Goal: Check status: Check status

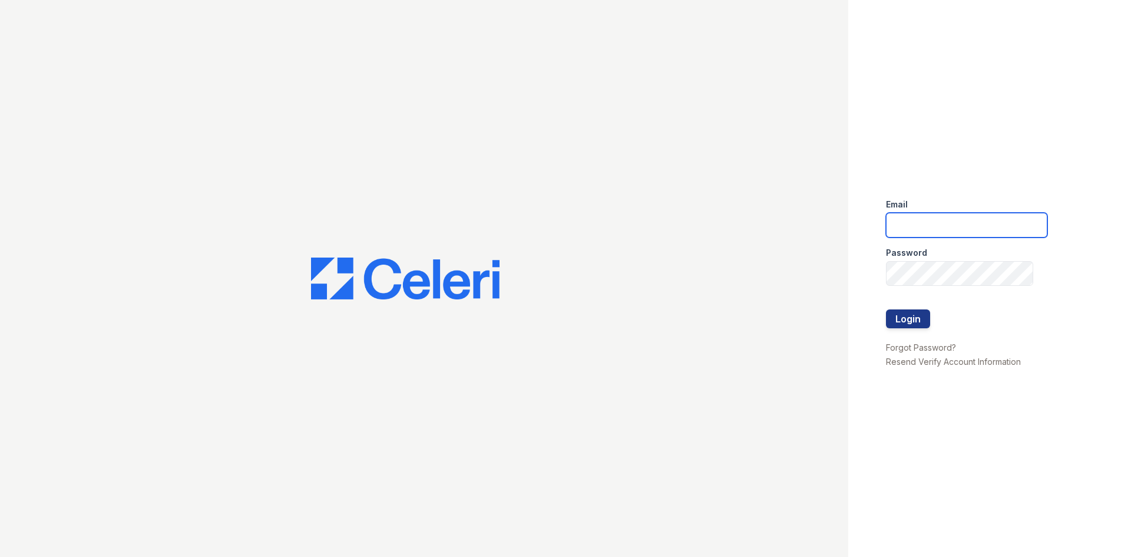
click at [901, 220] on input "email" at bounding box center [966, 225] width 161 height 25
type input "renewatthegreens@trinity-pm.com"
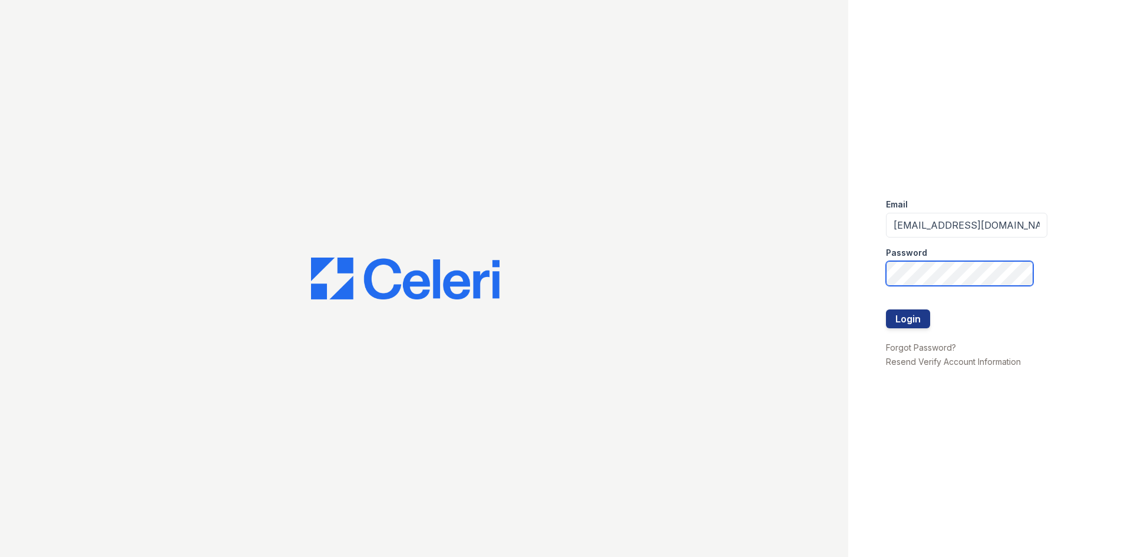
click at [886, 309] on button "Login" at bounding box center [908, 318] width 44 height 19
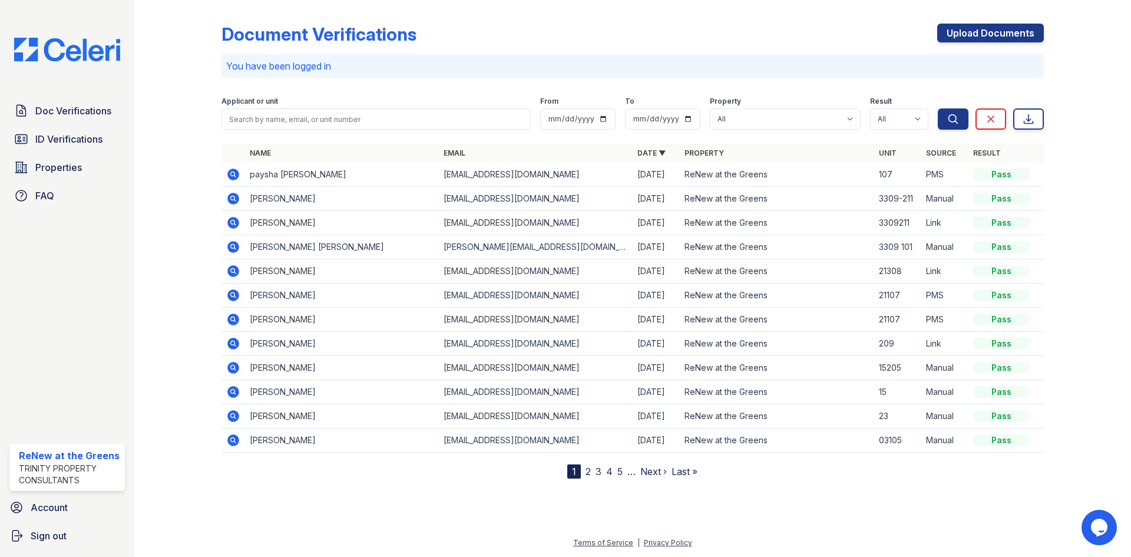
click at [237, 229] on icon at bounding box center [233, 223] width 14 height 14
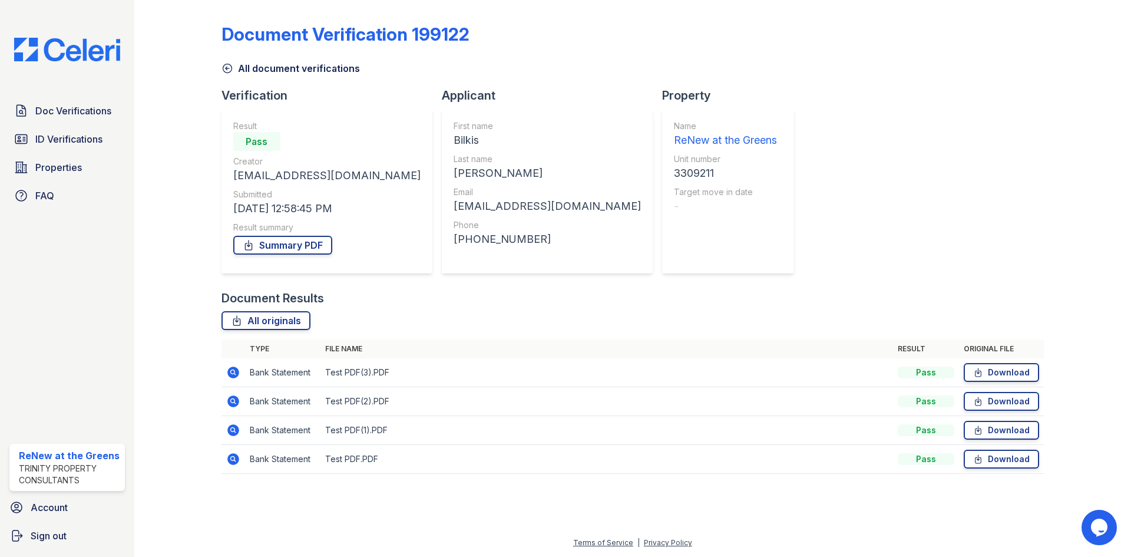
click at [231, 463] on icon at bounding box center [233, 459] width 12 height 12
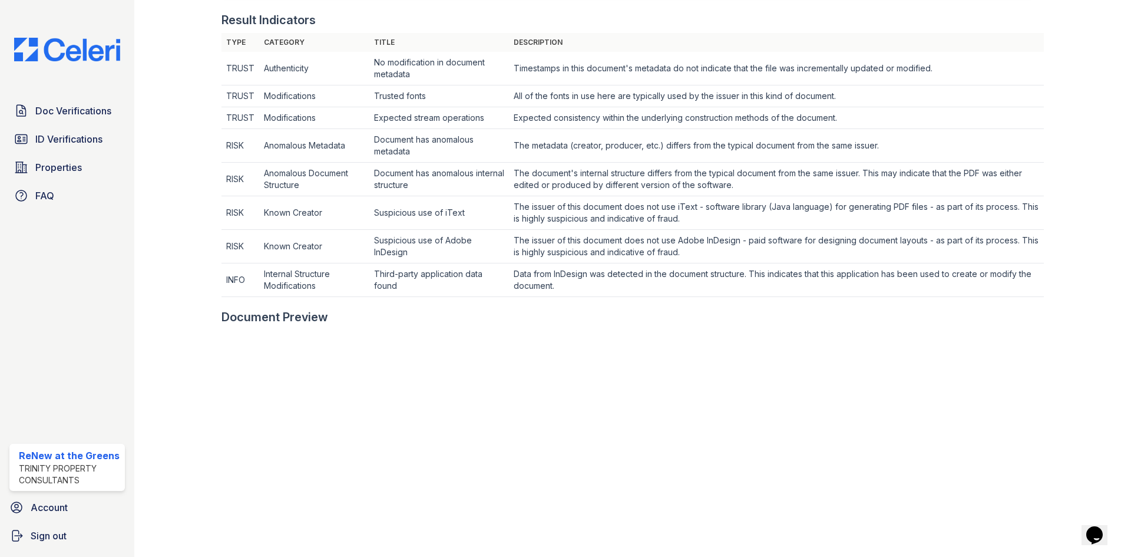
scroll to position [589, 0]
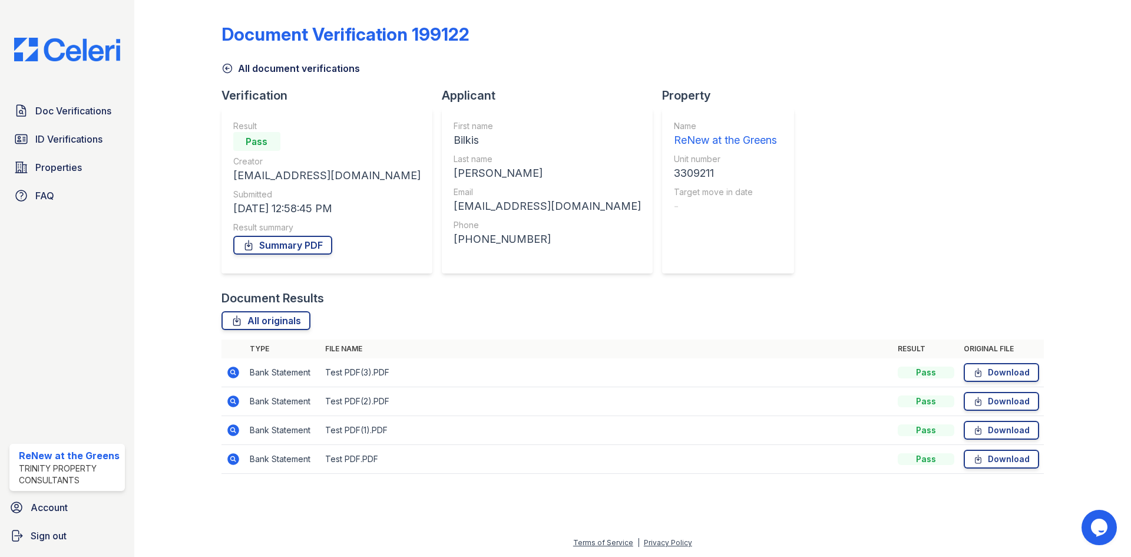
click at [233, 435] on icon at bounding box center [233, 430] width 12 height 12
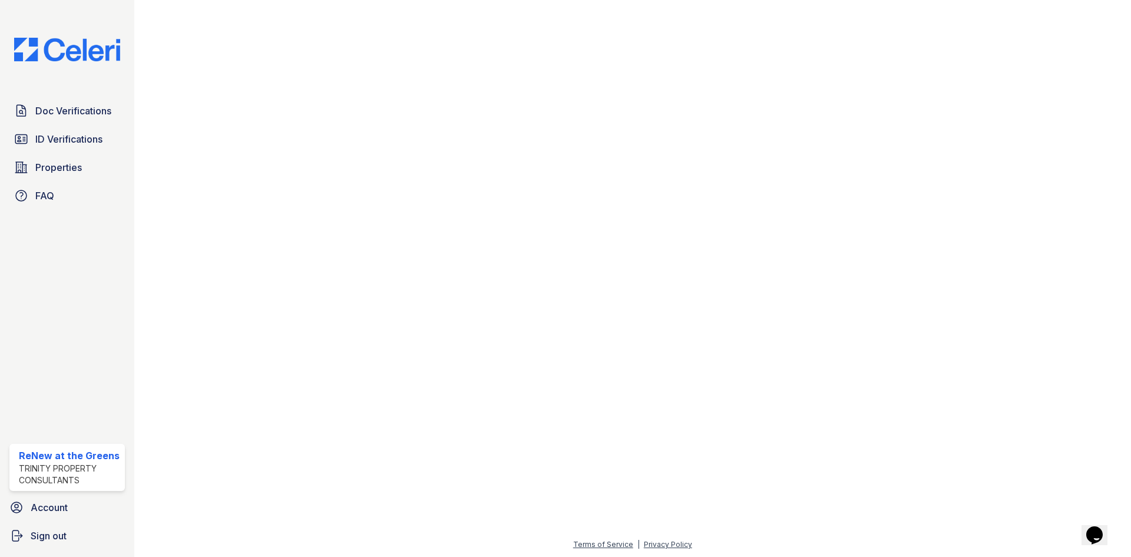
scroll to position [565, 0]
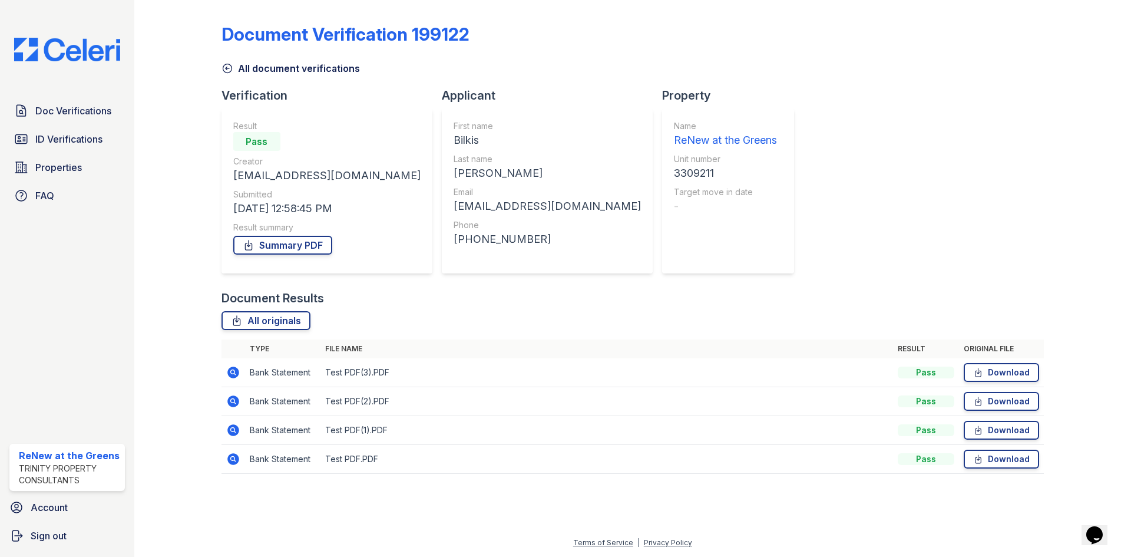
click at [231, 399] on icon at bounding box center [232, 400] width 3 height 3
click at [231, 377] on icon at bounding box center [233, 372] width 12 height 12
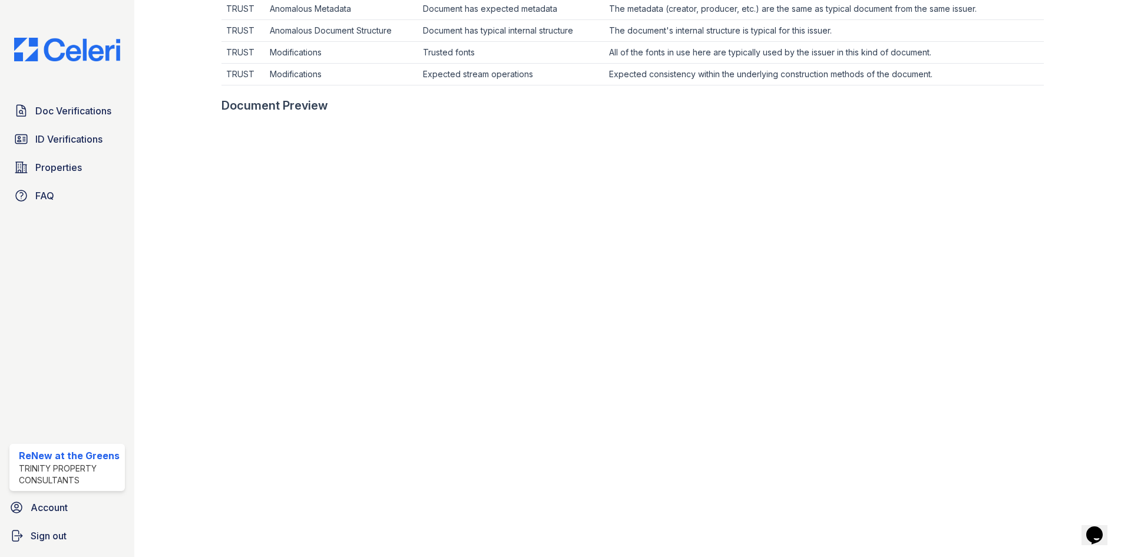
scroll to position [471, 0]
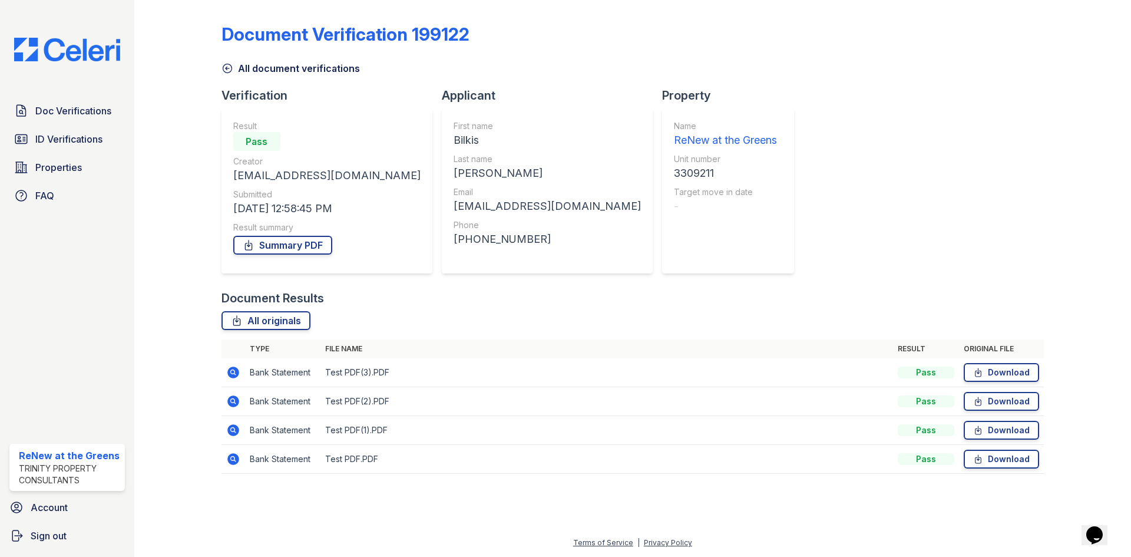
click at [226, 370] on icon at bounding box center [233, 372] width 14 height 14
click at [259, 62] on link "All document verifications" at bounding box center [290, 68] width 138 height 14
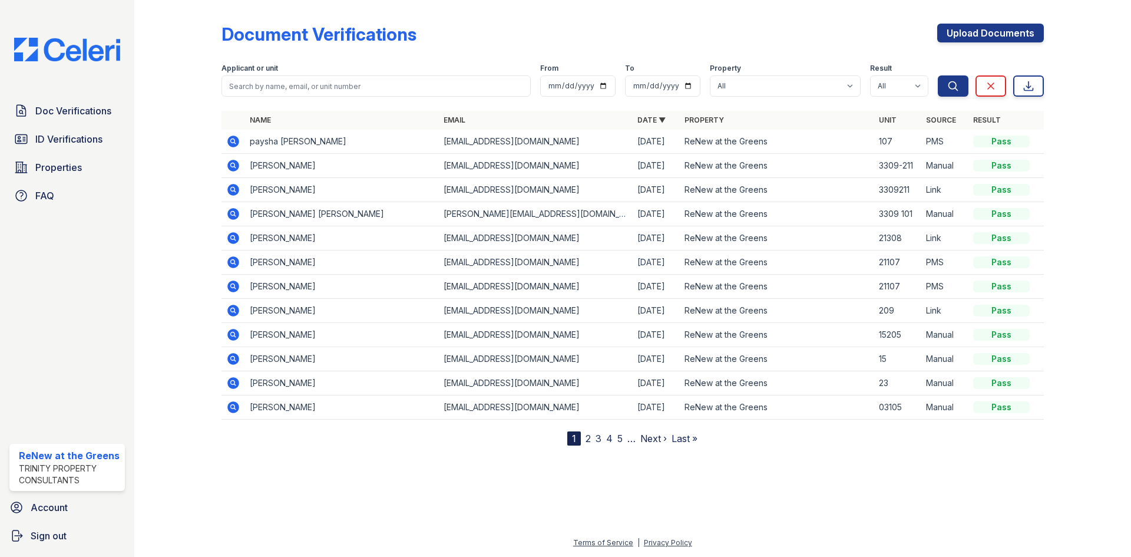
click at [233, 163] on icon at bounding box center [233, 165] width 14 height 14
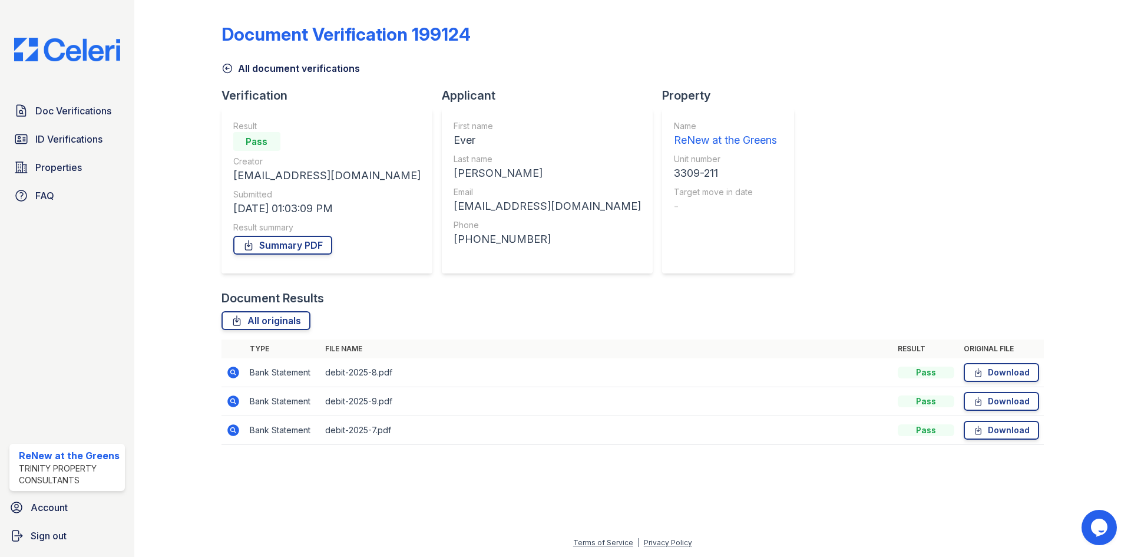
click at [232, 429] on icon at bounding box center [232, 429] width 3 height 3
click at [233, 375] on icon at bounding box center [233, 372] width 12 height 12
click at [237, 428] on icon at bounding box center [233, 430] width 12 height 12
click at [237, 399] on icon at bounding box center [233, 401] width 12 height 12
